Goal: Check status

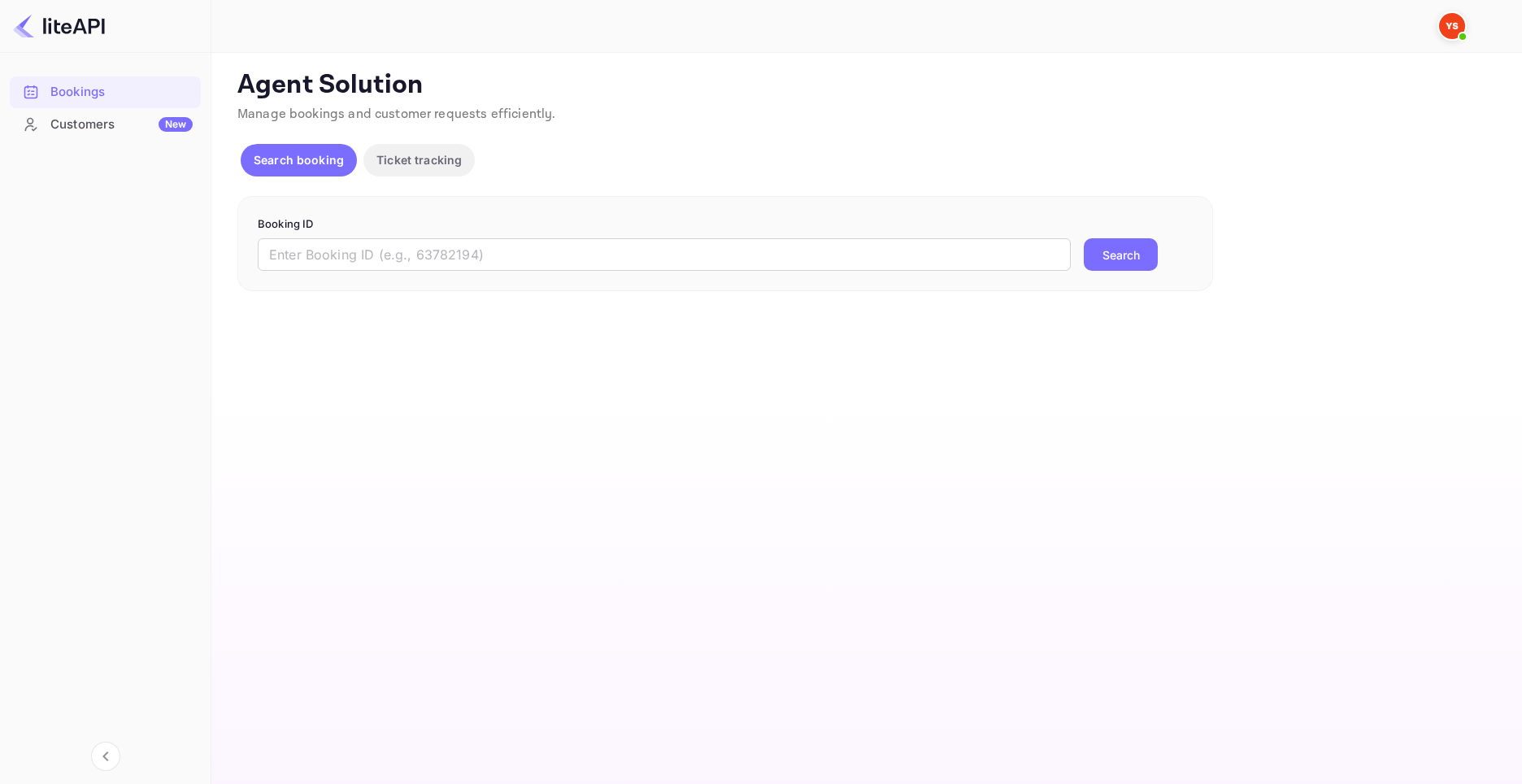
click at [579, 275] on div "Booking ID ​ Search" at bounding box center [725, 243] width 976 height 96
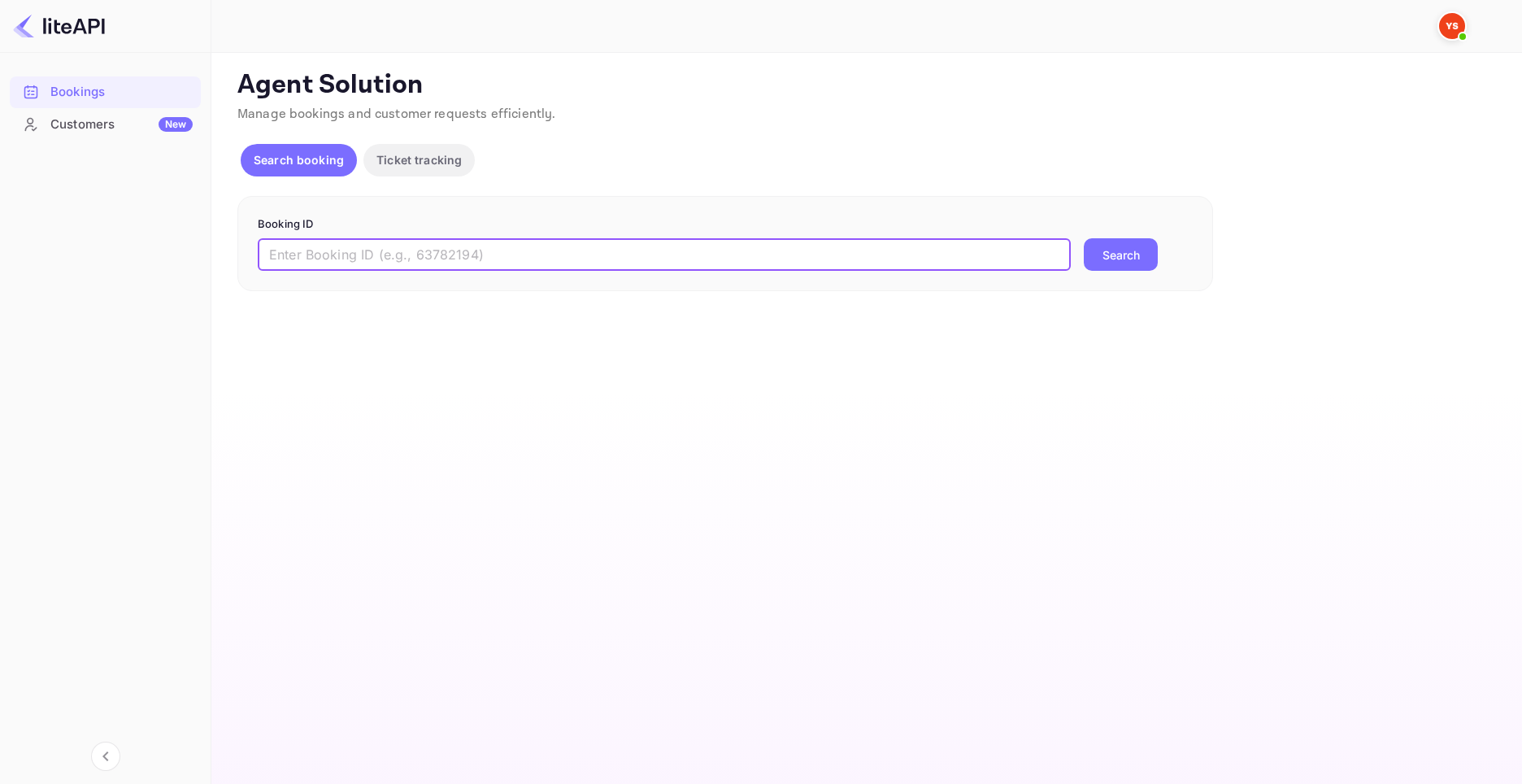
click at [575, 258] on input "text" at bounding box center [664, 254] width 813 height 33
paste input "8745652"
type input "8745652"
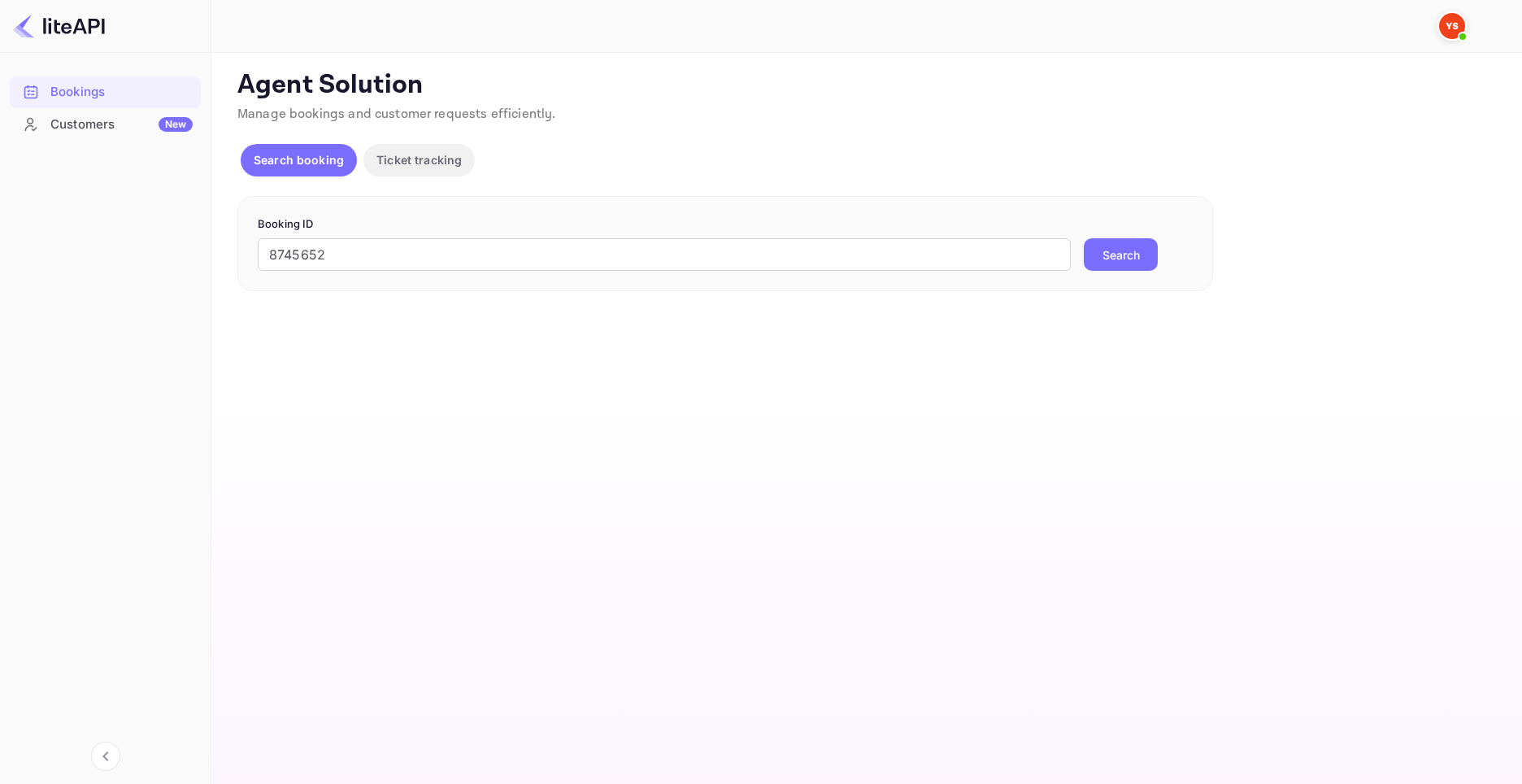
click at [1090, 257] on button "Search" at bounding box center [1121, 254] width 74 height 33
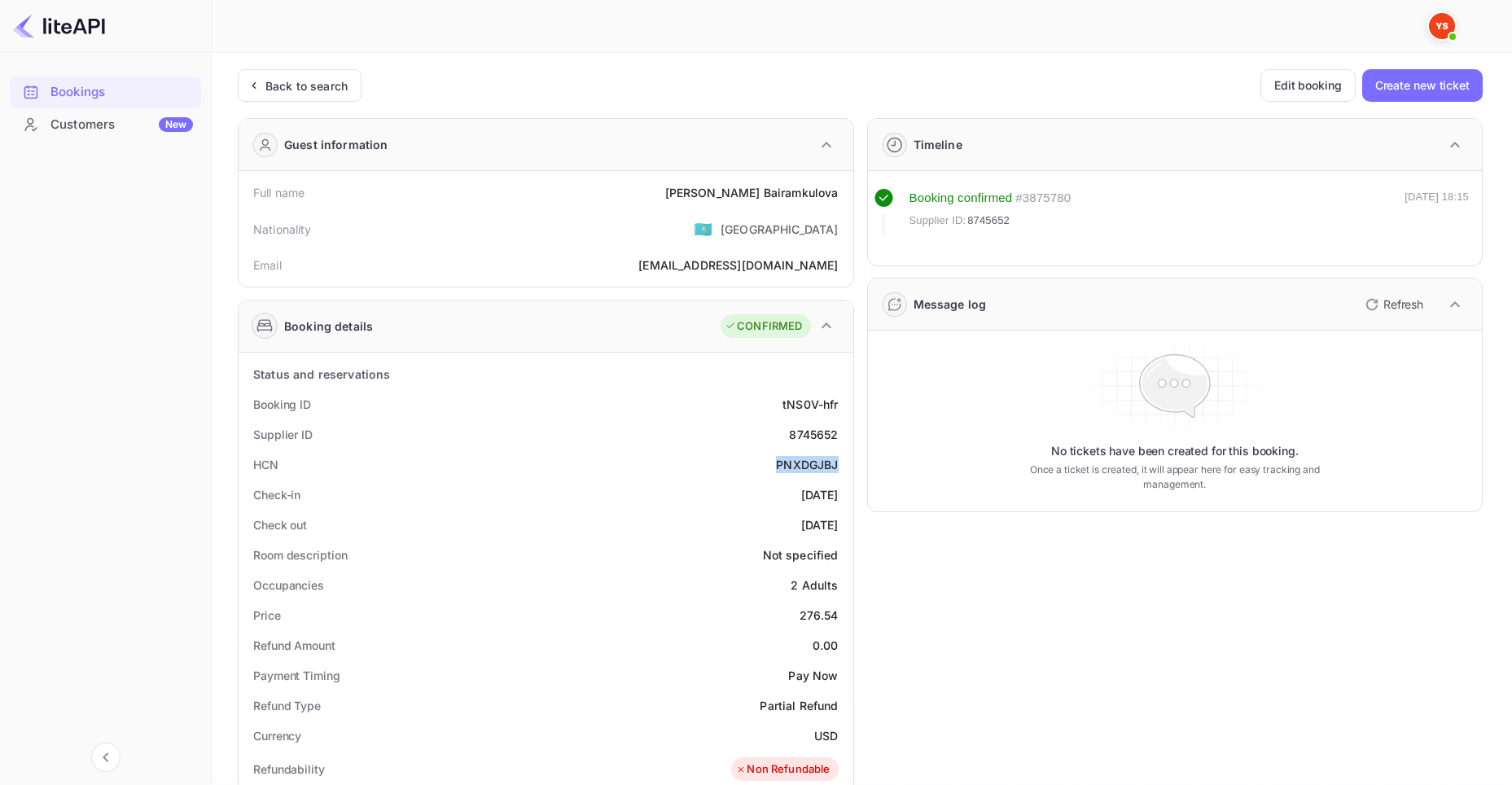
drag, startPoint x: 773, startPoint y: 465, endPoint x: 846, endPoint y: 457, distance: 73.4
click at [868, 516] on div "Timeline Booking confirmed # 3875780 Supplier ID: 8745652 [DATE] 18:15 Message …" at bounding box center [1168, 684] width 629 height 1157
